Goal: Use online tool/utility

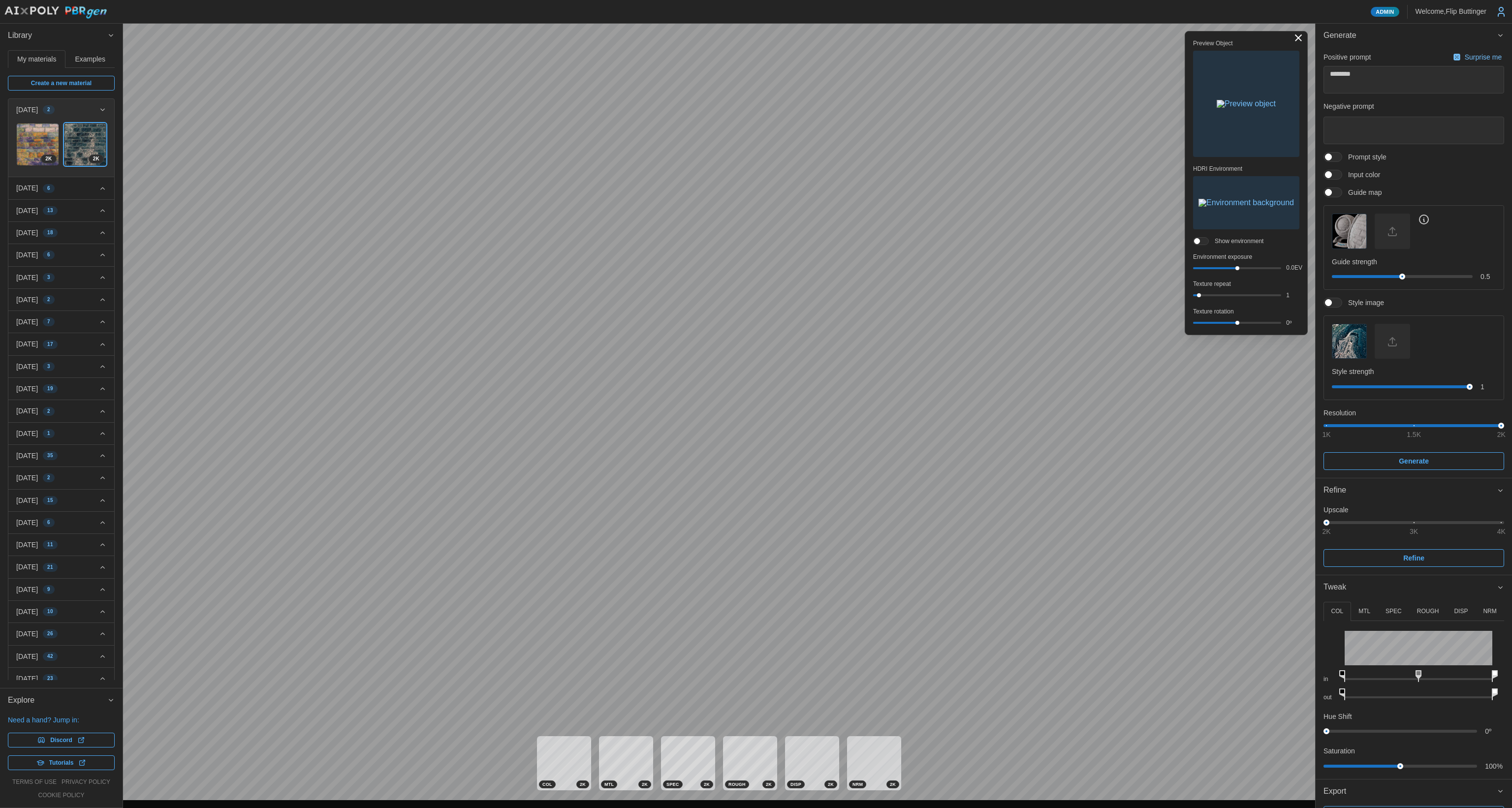
scroll to position [23, 0]
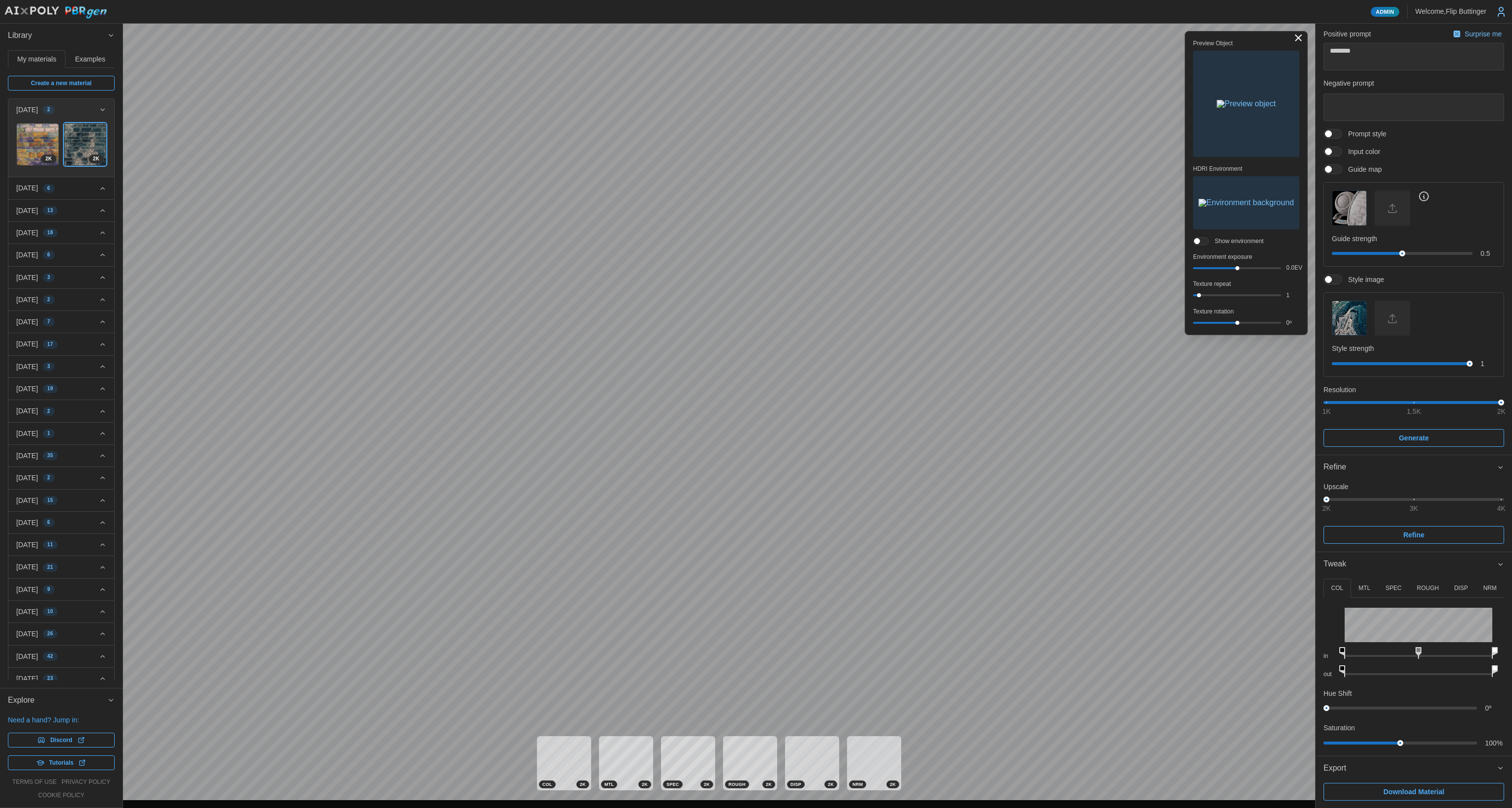
click at [1226, 100] on img "button" at bounding box center [1246, 103] width 59 height 8
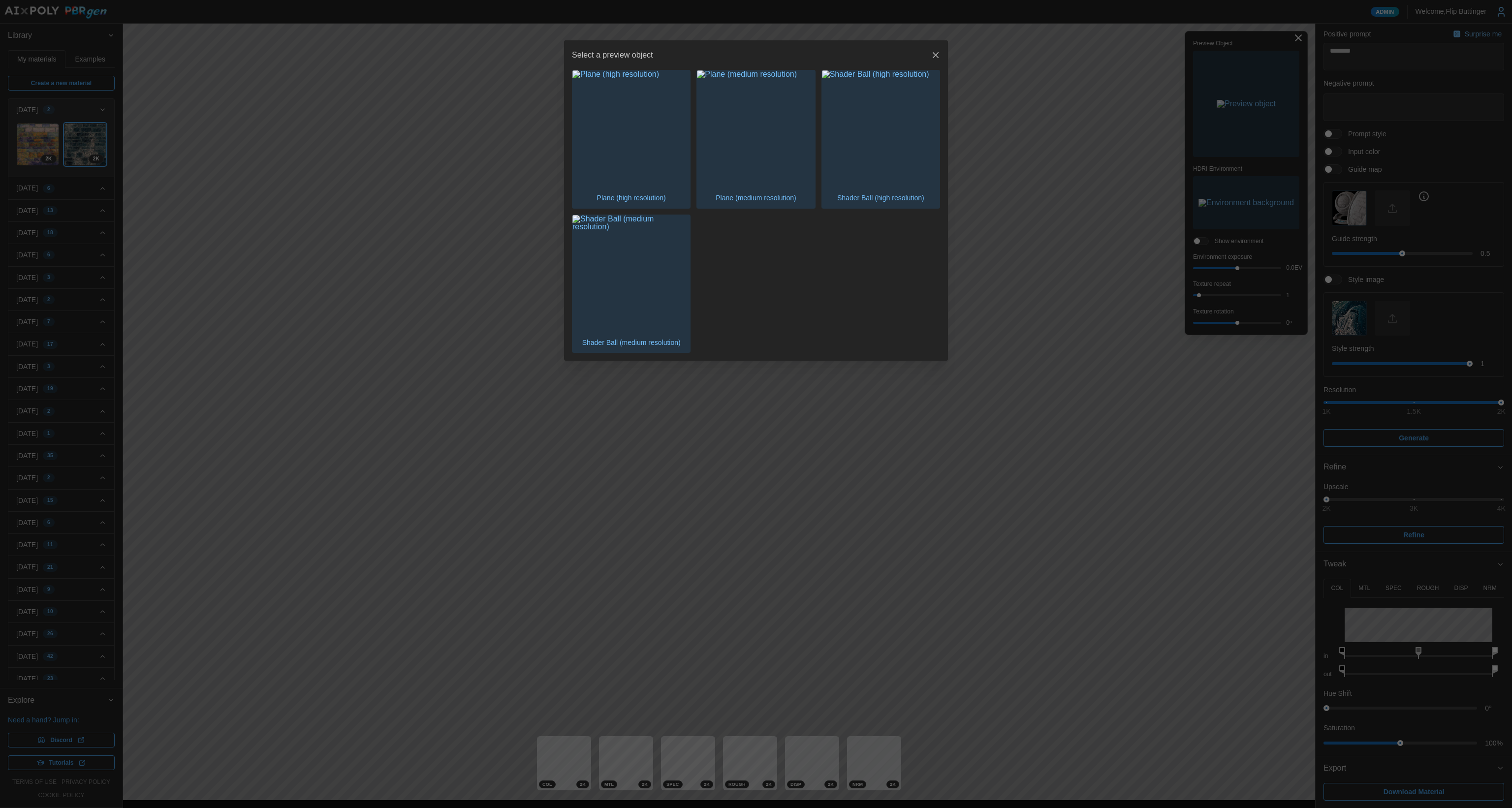
click at [618, 159] on img "button" at bounding box center [631, 129] width 117 height 117
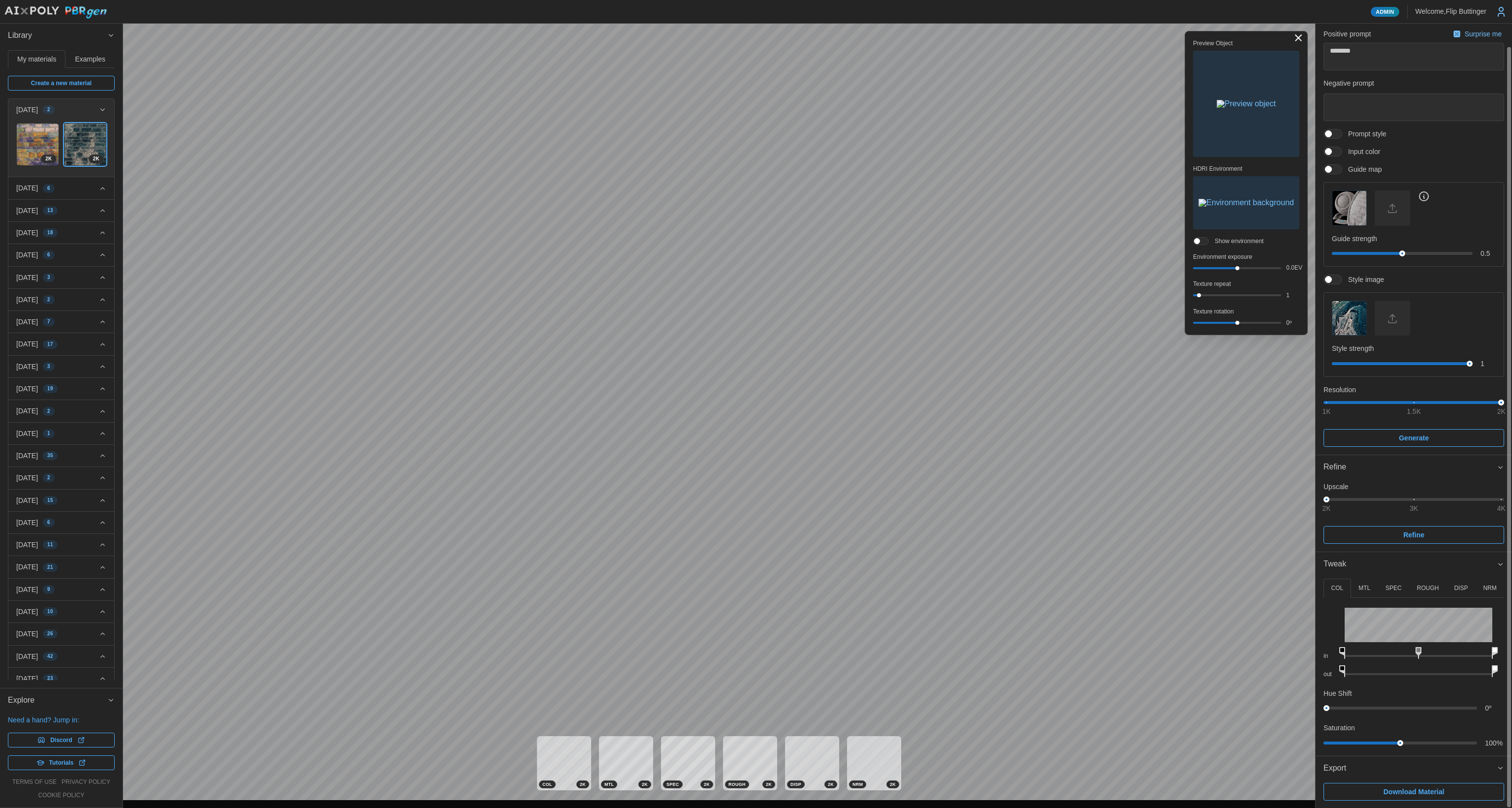
click at [1244, 206] on img "button" at bounding box center [1245, 203] width 95 height 8
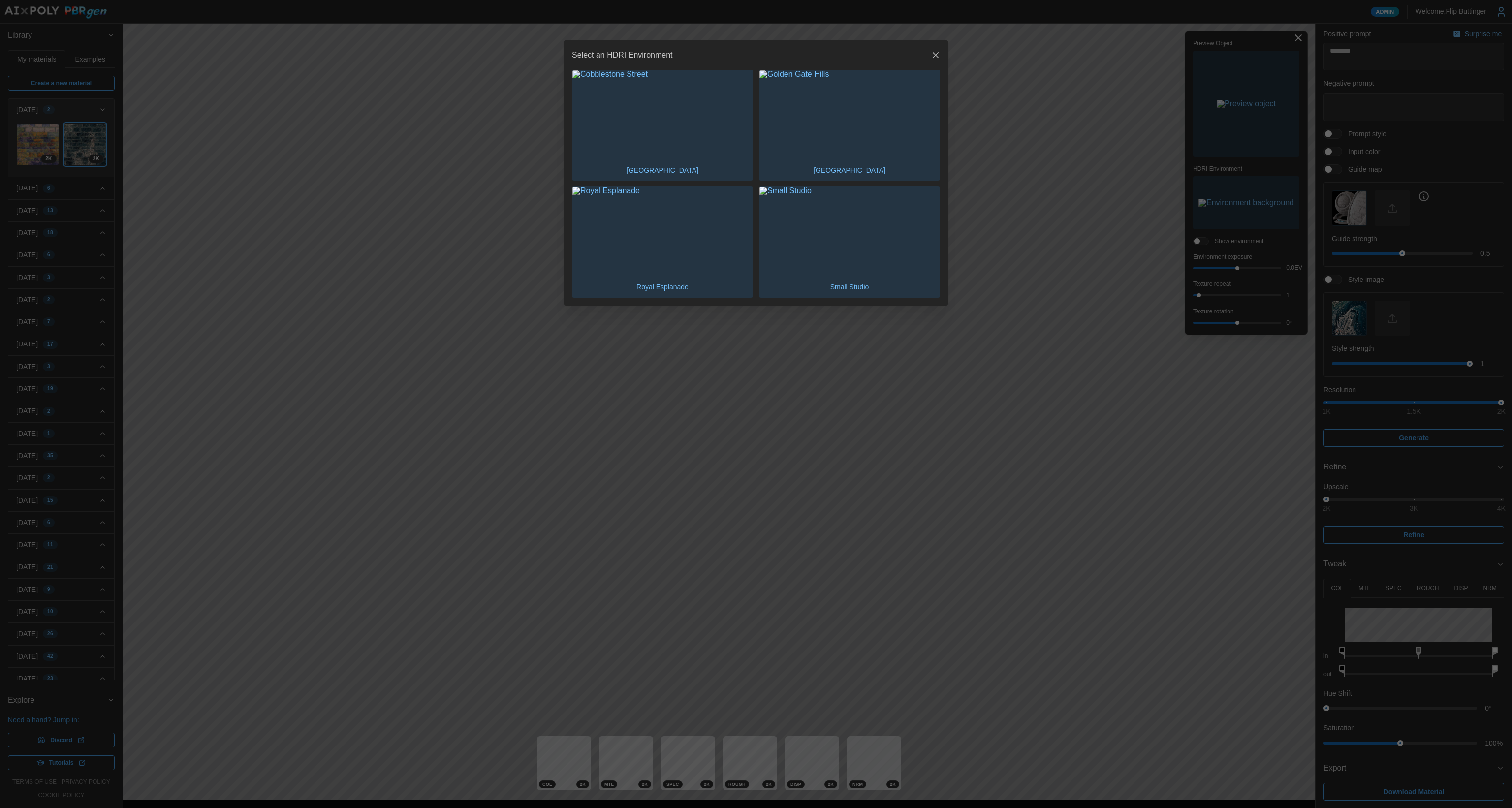
click at [832, 141] on img "button" at bounding box center [849, 115] width 180 height 90
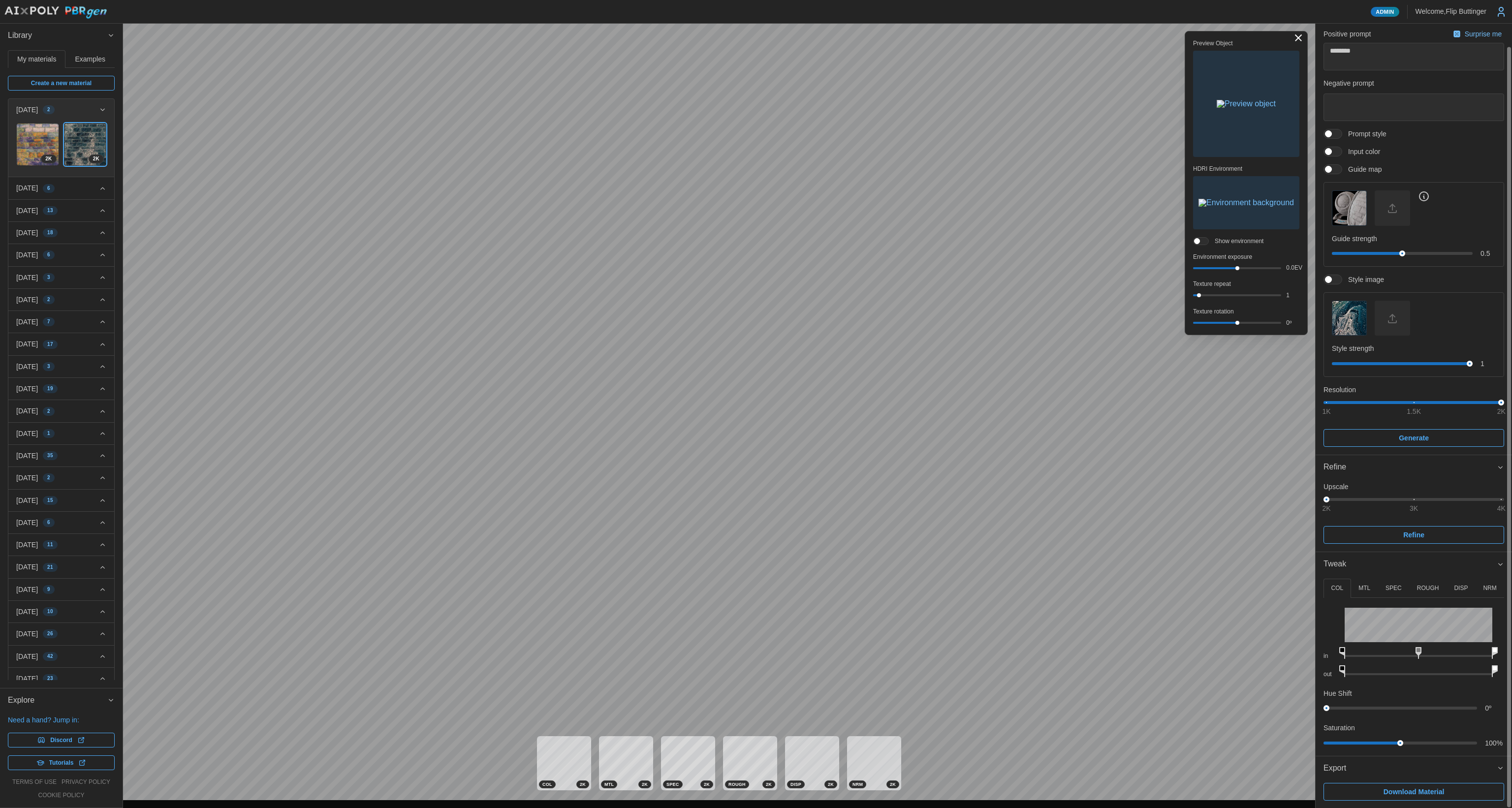
click at [1403, 589] on button "SPEC" at bounding box center [1393, 589] width 31 height 20
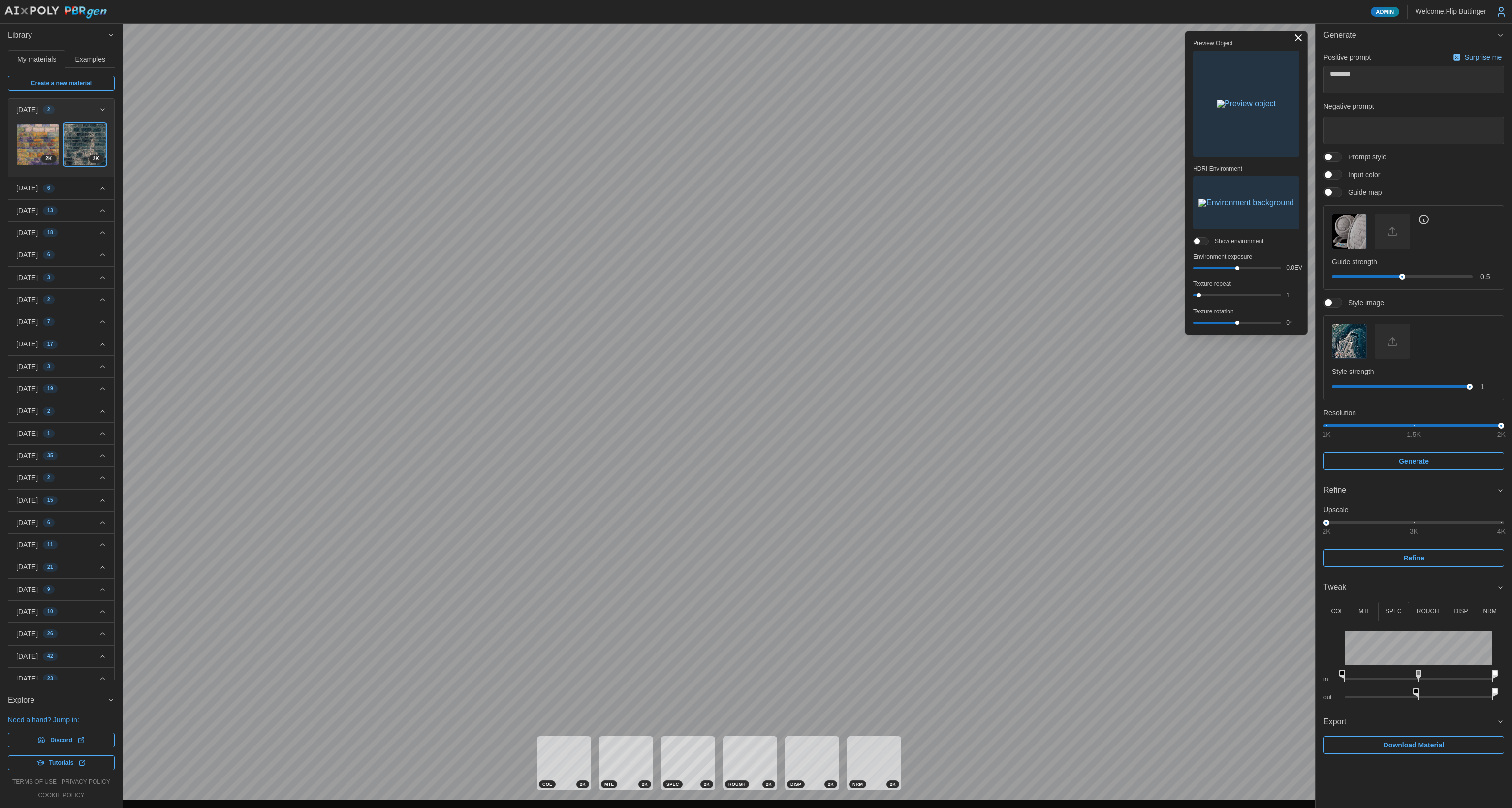
scroll to position [0, 0]
drag, startPoint x: 1494, startPoint y: 690, endPoint x: 1511, endPoint y: 657, distance: 37.1
click at [1511, 658] on div "COL MTL SPEC ROUGH DISP NRM in out Hue Shift 0 º Saturation 100 % in out in out…" at bounding box center [1413, 654] width 197 height 109
click at [1208, 295] on div at bounding box center [1236, 295] width 84 height 4
drag, startPoint x: 1209, startPoint y: 295, endPoint x: 1226, endPoint y: 302, distance: 18.4
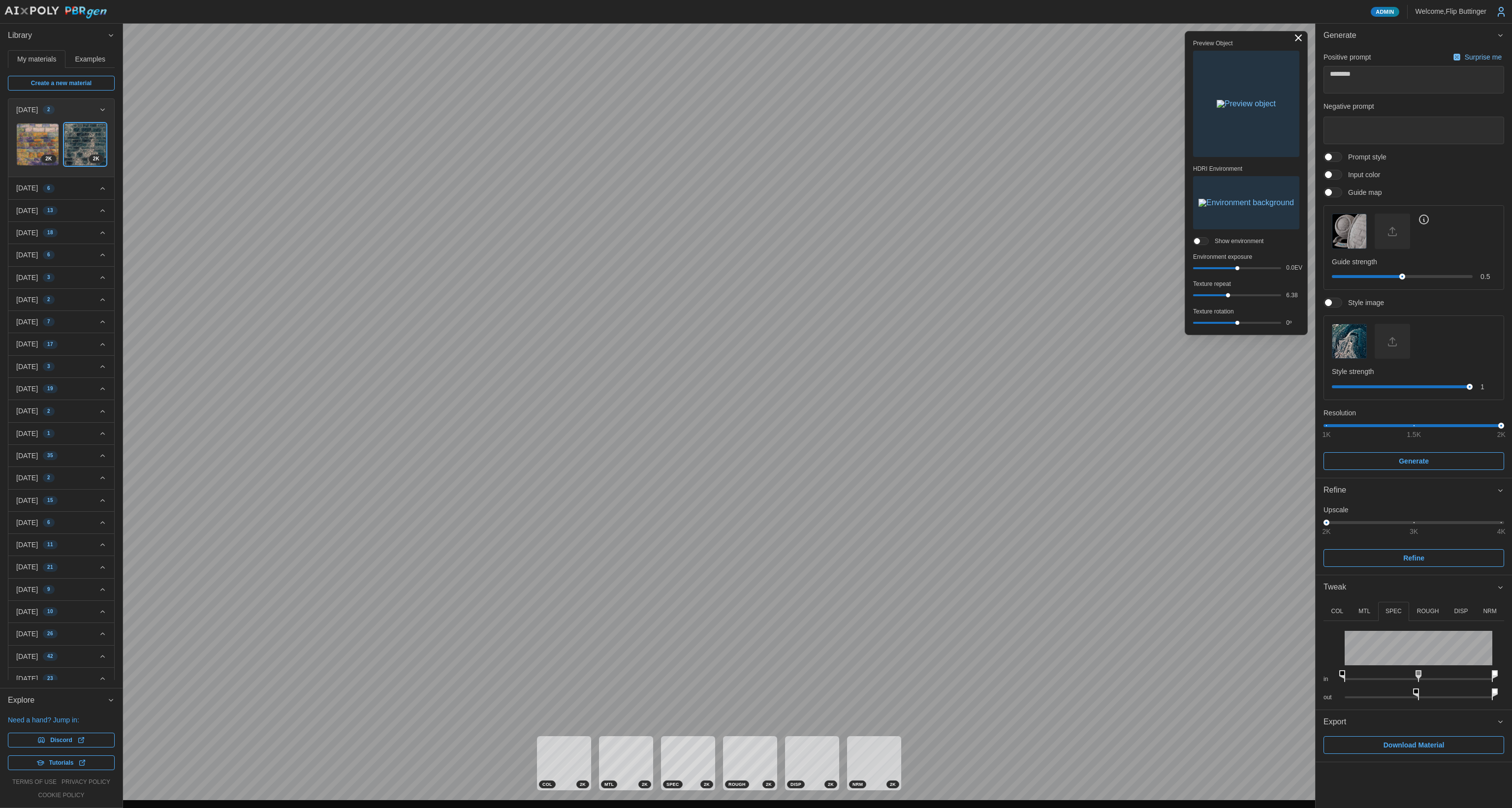
click at [1230, 299] on div "6.38" at bounding box center [1245, 295] width 106 height 8
click at [1226, 295] on div at bounding box center [1236, 295] width 84 height 2
click at [1227, 295] on div at bounding box center [1226, 295] width 4 height 4
click at [1227, 296] on div at bounding box center [1226, 295] width 4 height 4
click at [1202, 242] on span at bounding box center [1204, 241] width 10 height 7
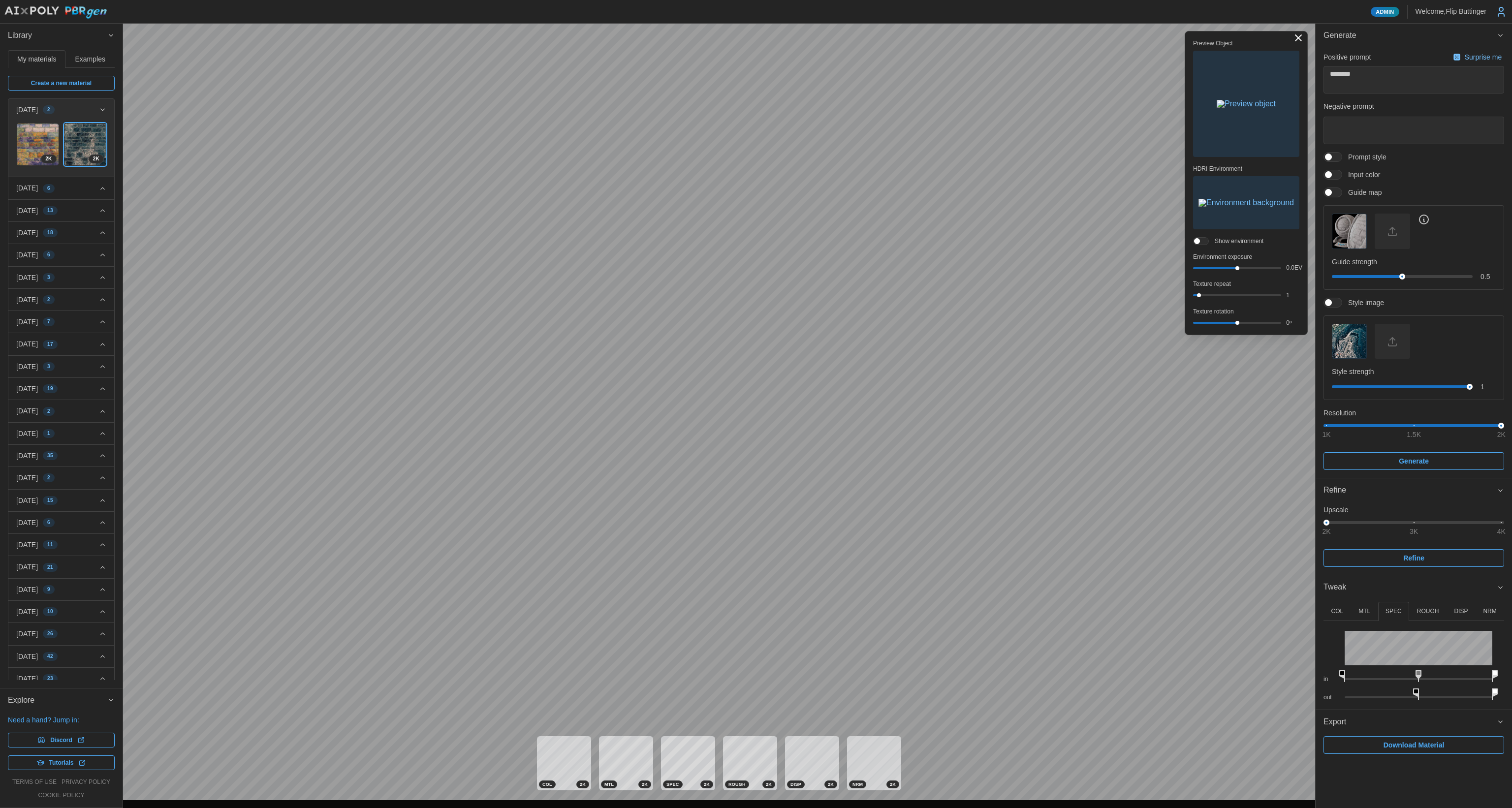
click at [1200, 242] on span at bounding box center [1196, 241] width 6 height 6
click at [1251, 108] on img "button" at bounding box center [1246, 103] width 59 height 8
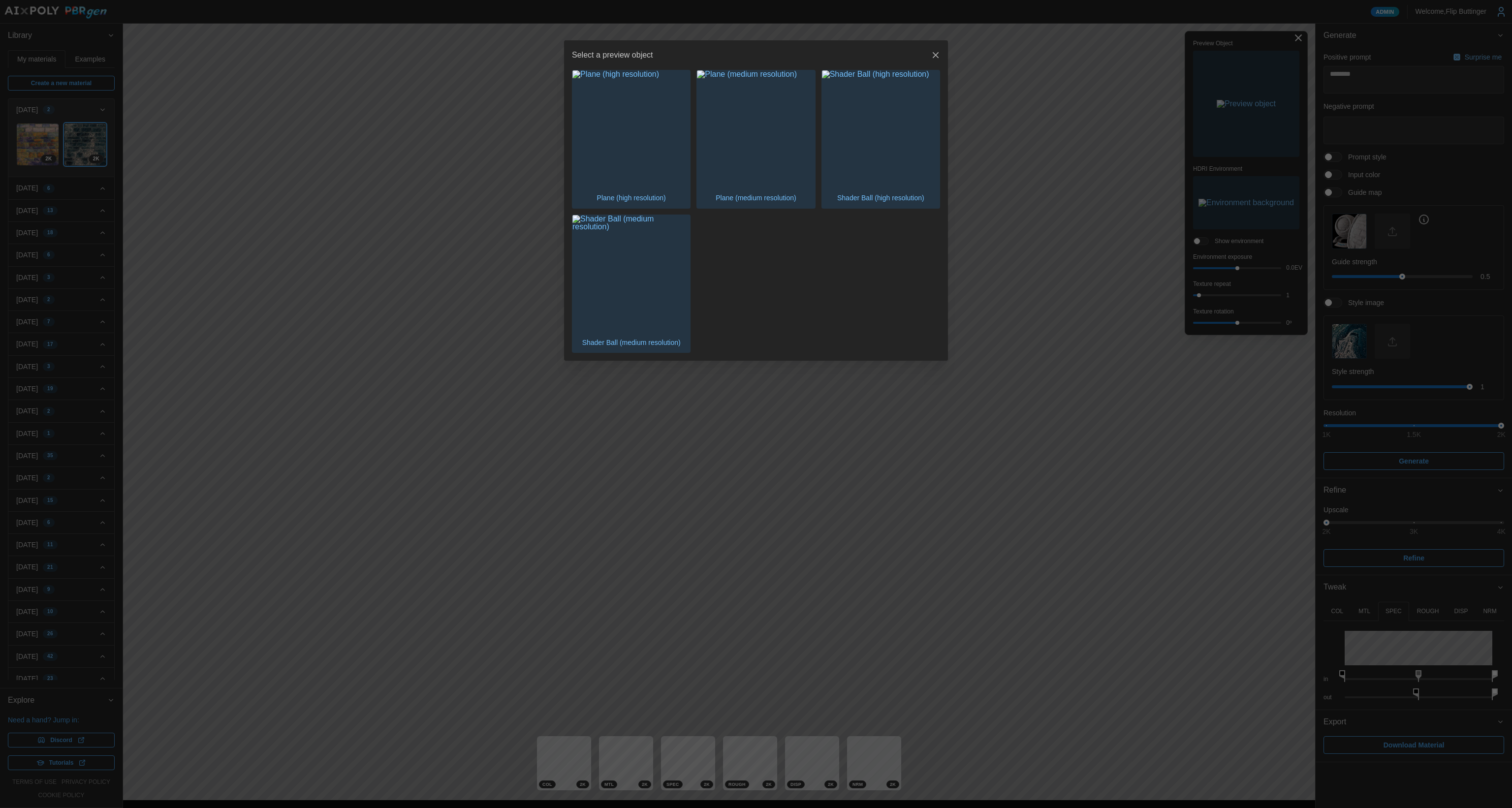
click at [873, 157] on img "button" at bounding box center [881, 129] width 117 height 117
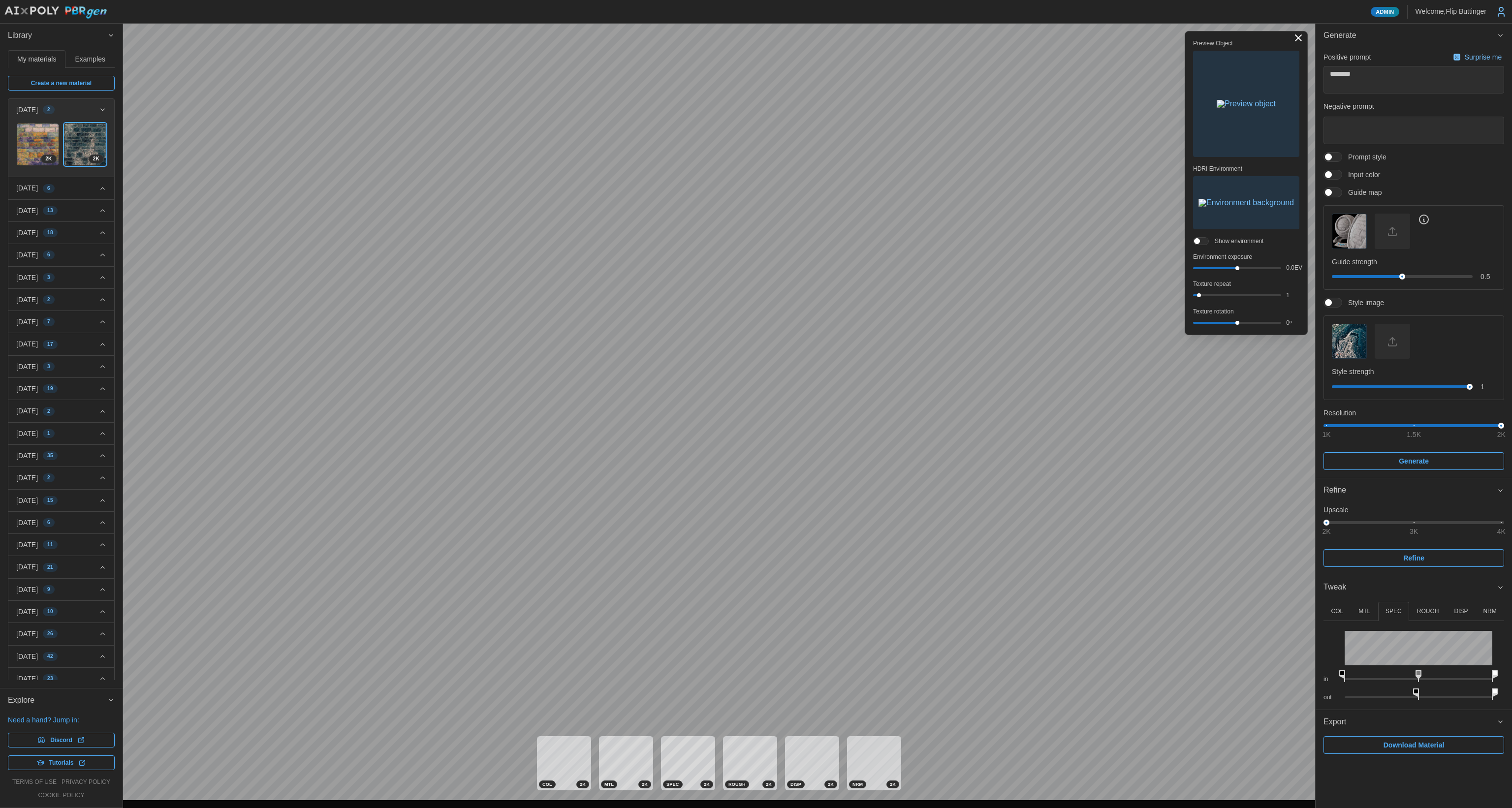
type textarea "*"
